Goal: Find specific page/section: Find specific page/section

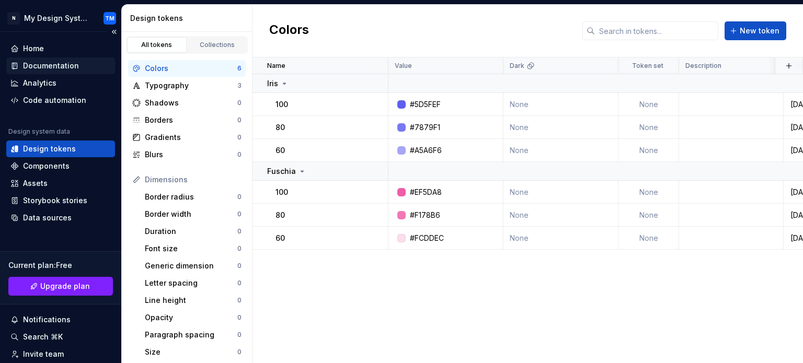
click at [60, 63] on div "Documentation" at bounding box center [51, 66] width 56 height 10
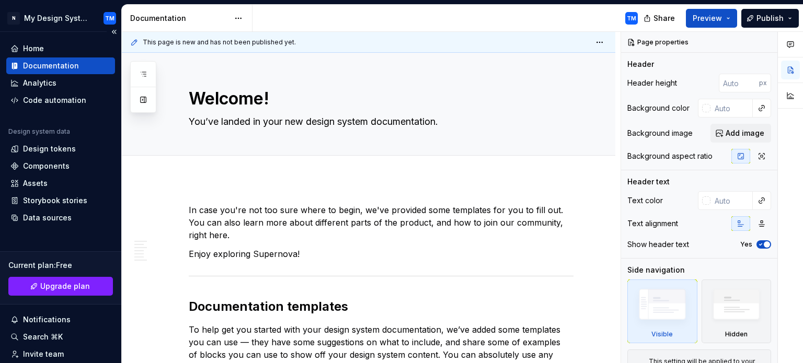
type textarea "*"
click at [67, 146] on div "Design tokens" at bounding box center [49, 149] width 53 height 10
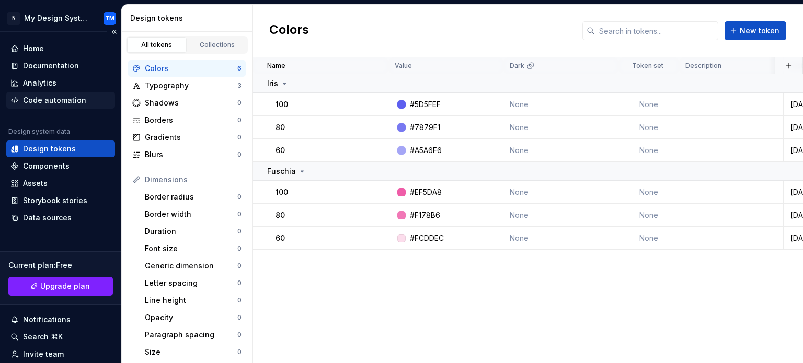
click at [59, 105] on div "Code automation" at bounding box center [54, 100] width 63 height 10
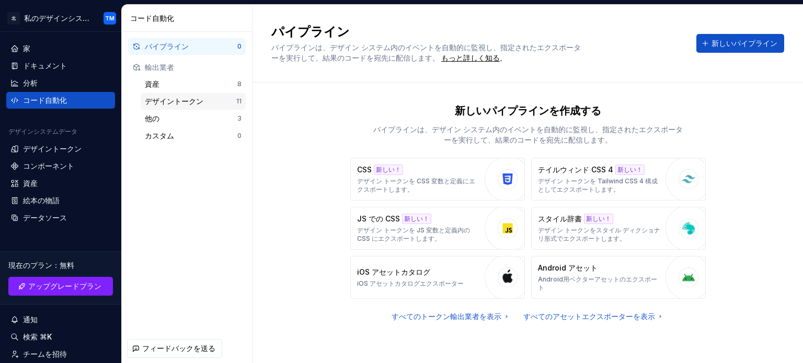
click at [215, 103] on div "デザイントークン" at bounding box center [190, 101] width 91 height 10
